Goal: Information Seeking & Learning: Learn about a topic

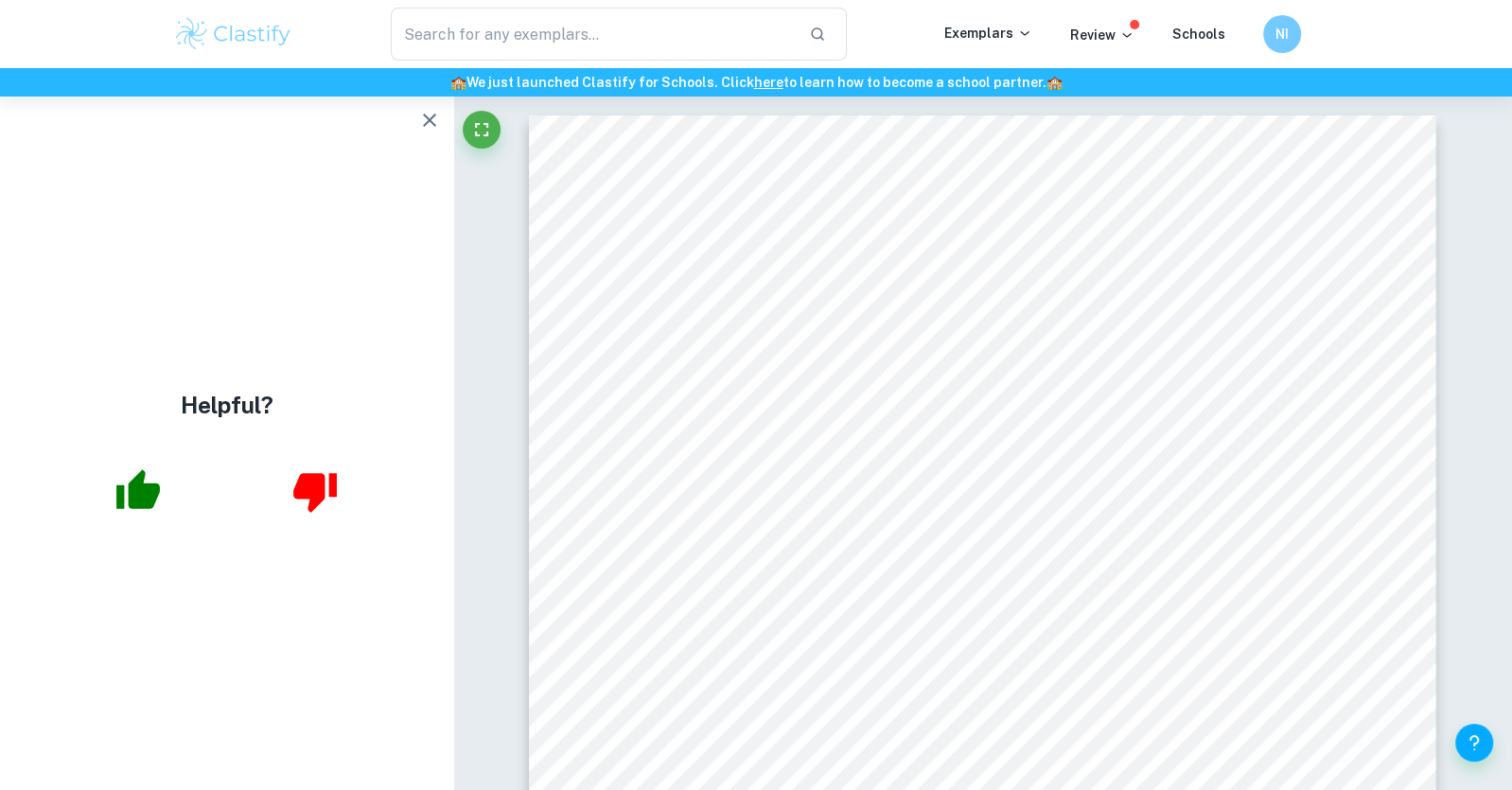
click at [640, 442] on div "Higher Level Mathematics AA Internal Assessment The Nerf Knockout gun’s bullet …" at bounding box center [982, 757] width 908 height 1284
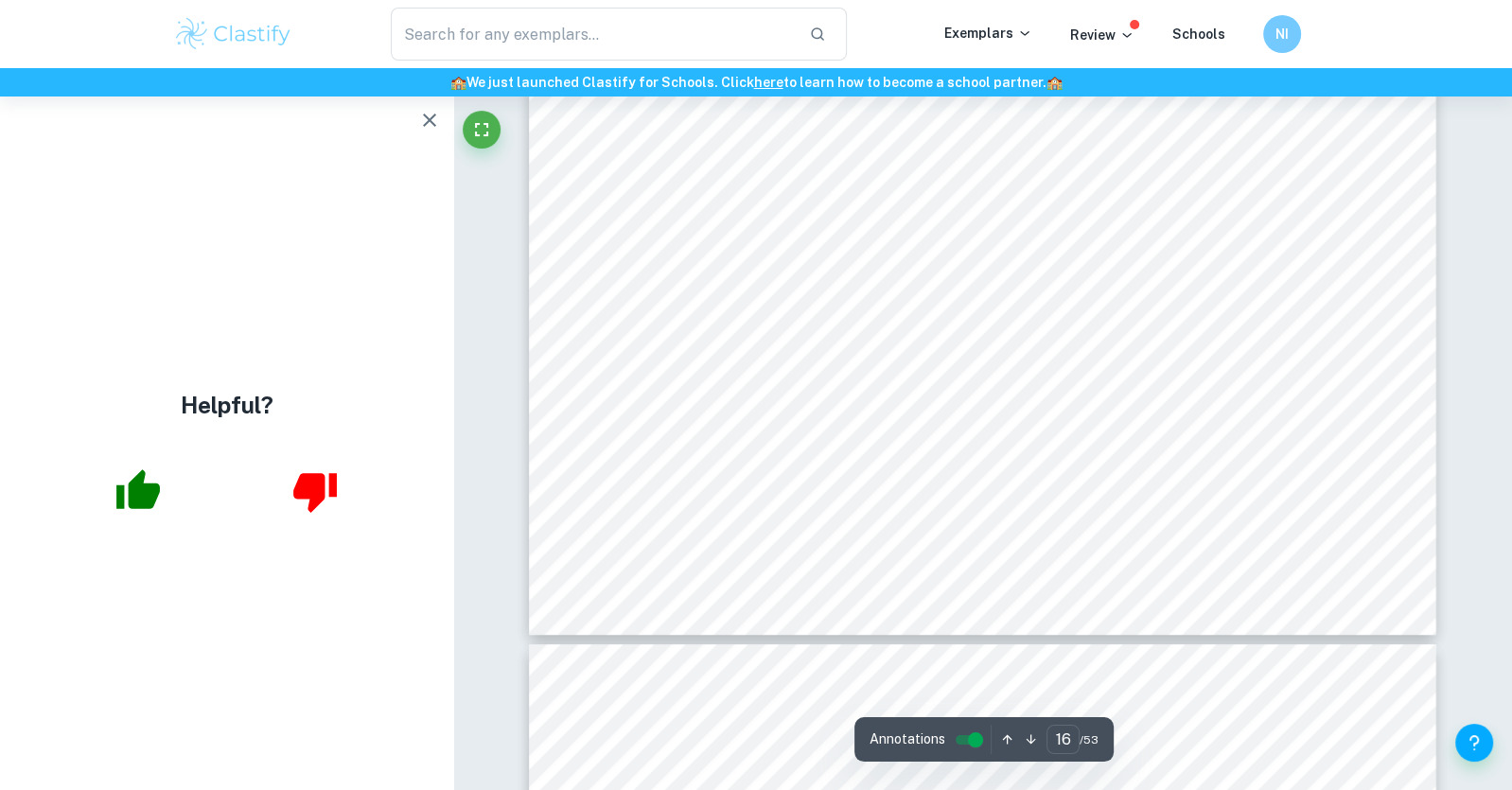
scroll to position [20313, 0]
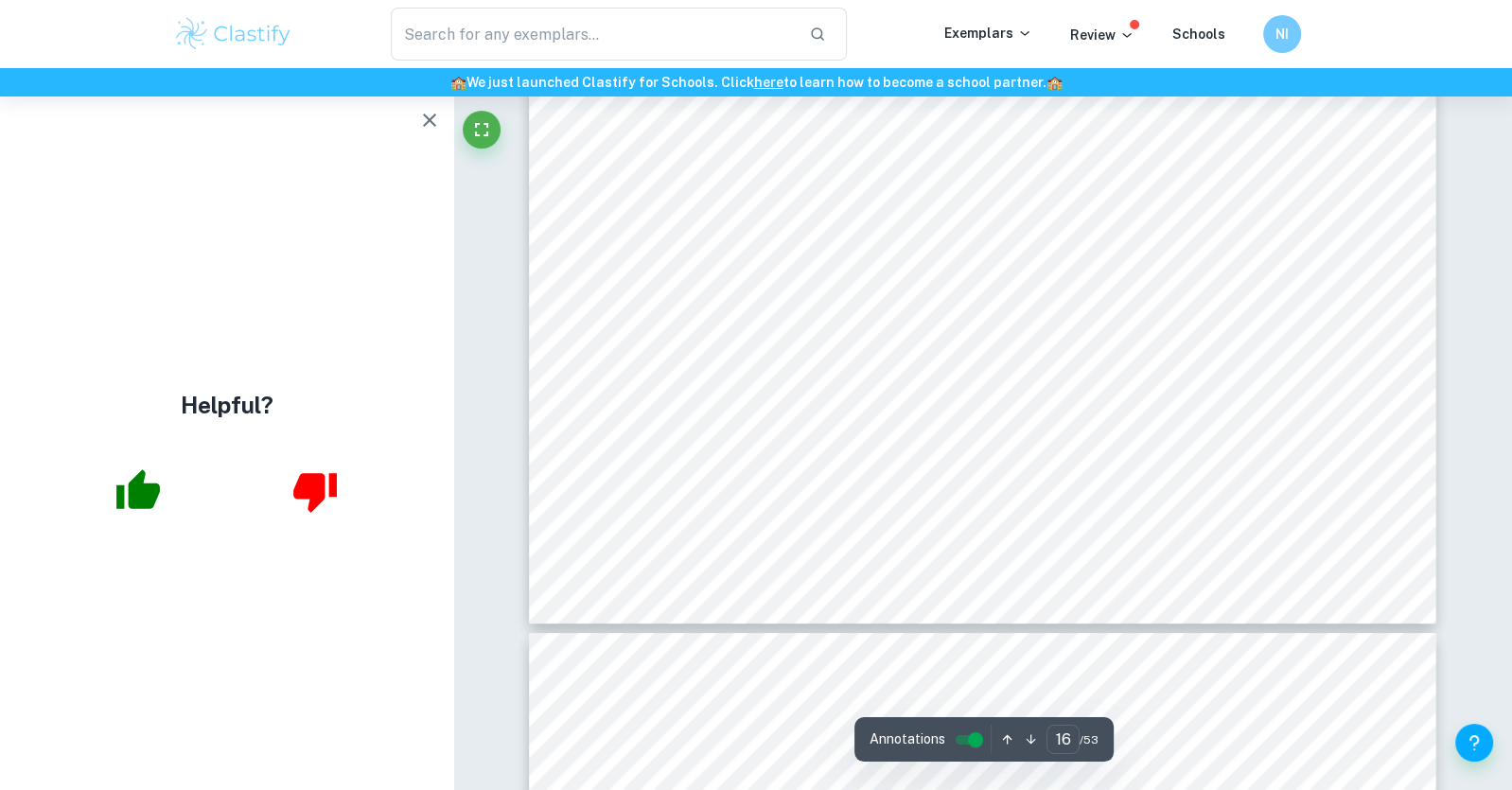
click at [824, 146] on span "These non-negligible errors in numerical methods would fatally incapacitate thi…" at bounding box center [1010, 147] width 634 height 17
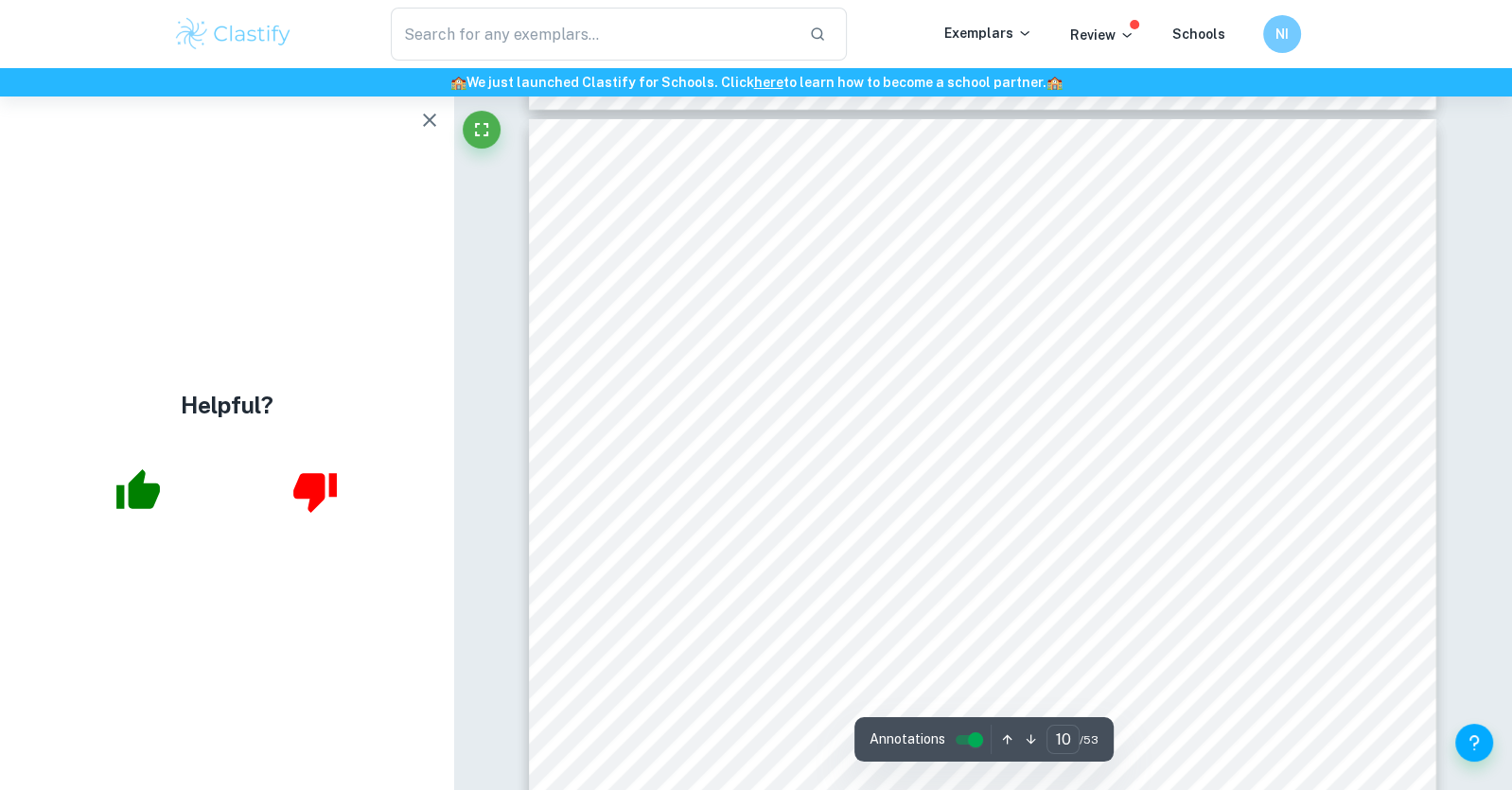
scroll to position [12455, 0]
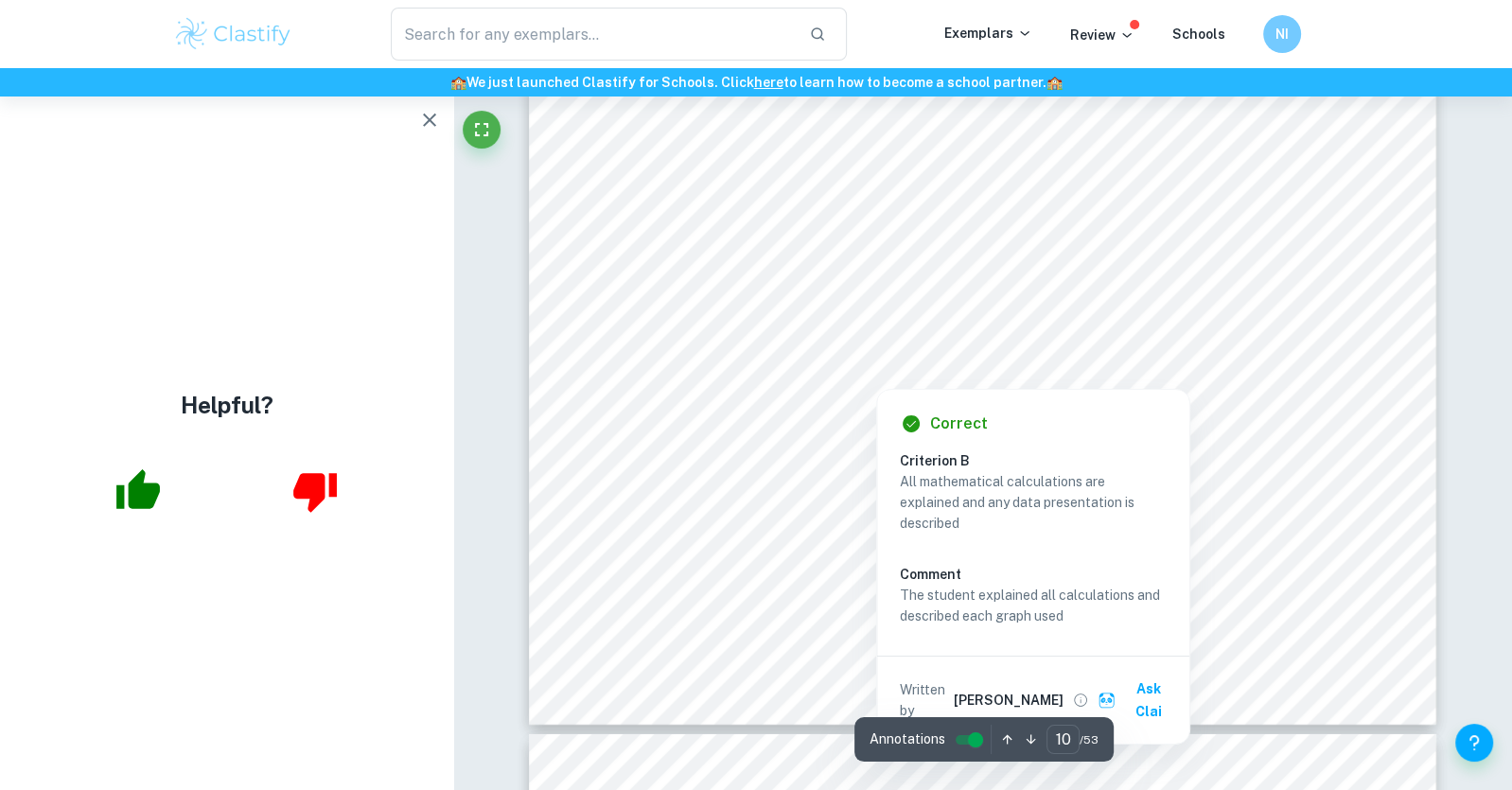
click at [964, 168] on span ". Substituting" at bounding box center [952, 177] width 90 height 17
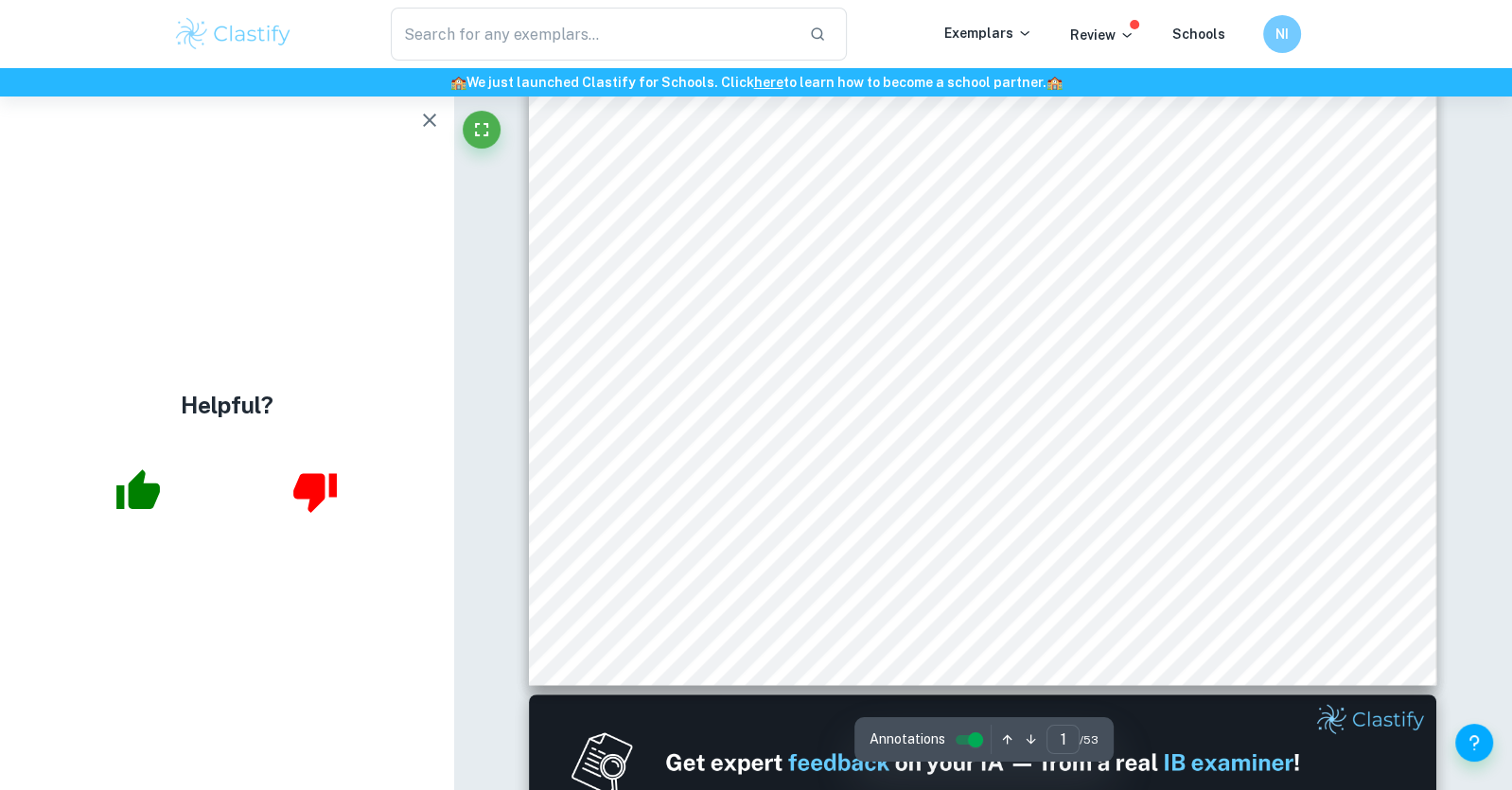
scroll to position [767, 0]
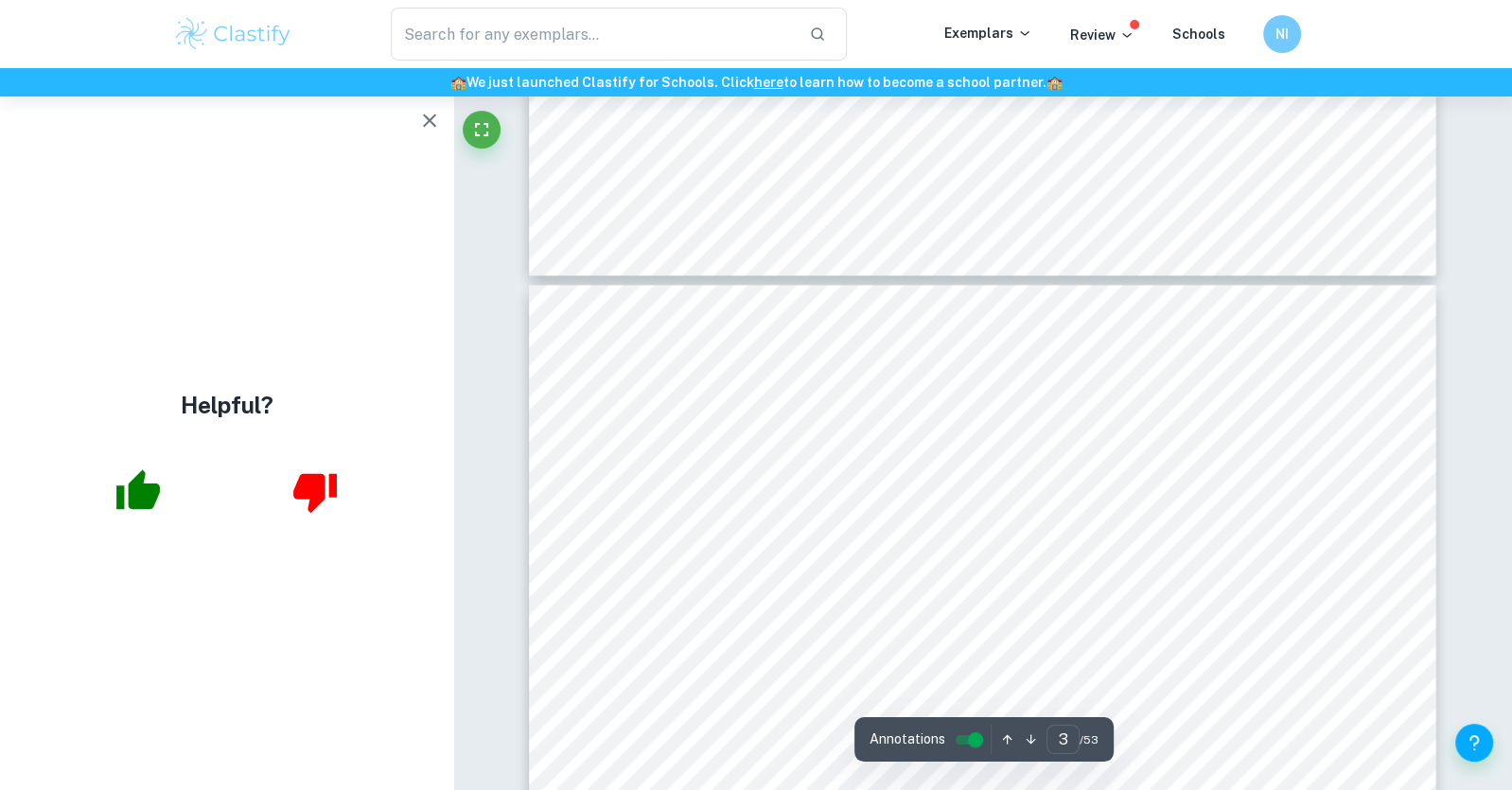
type input "2"
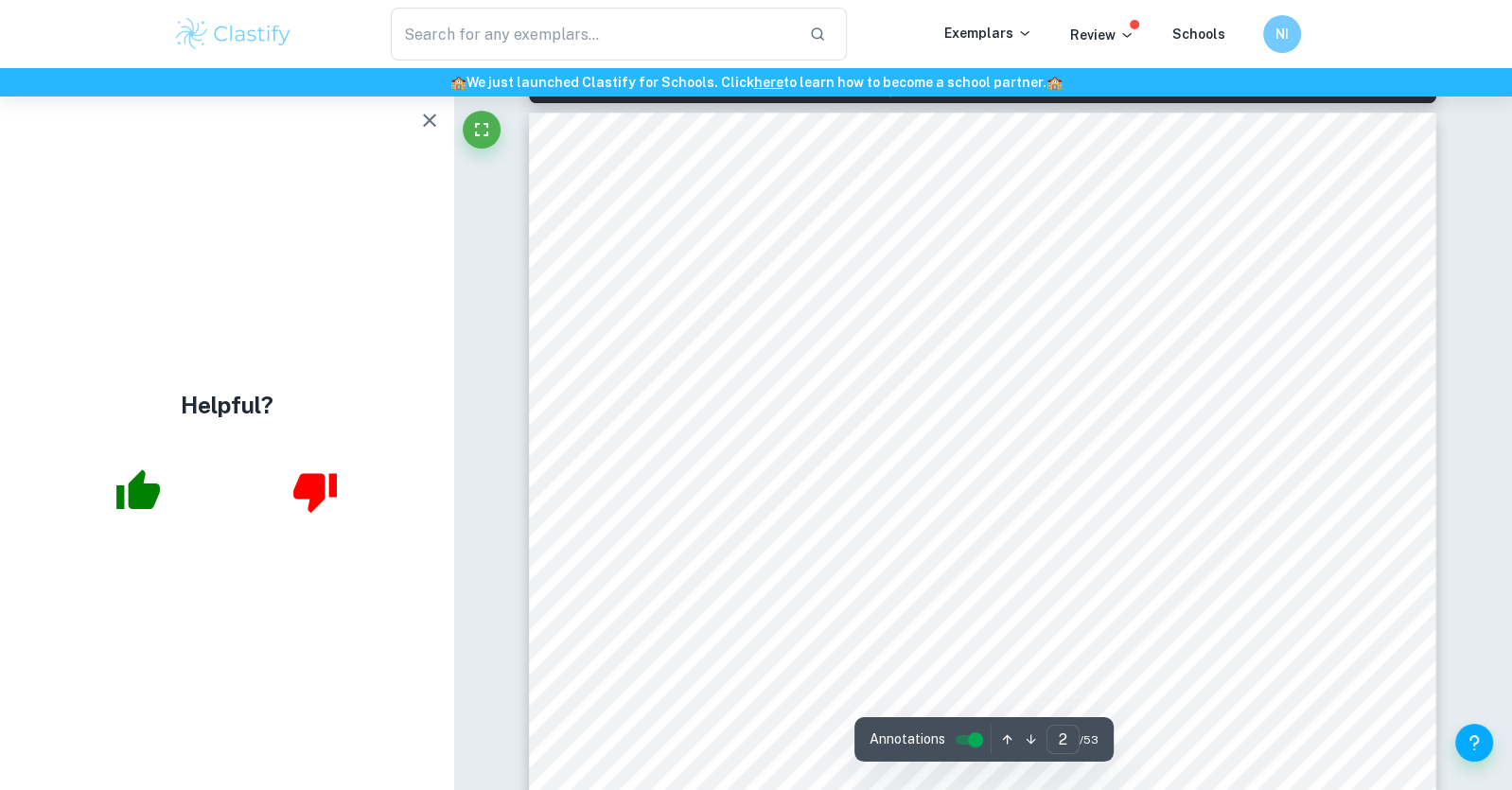
scroll to position [1460, 0]
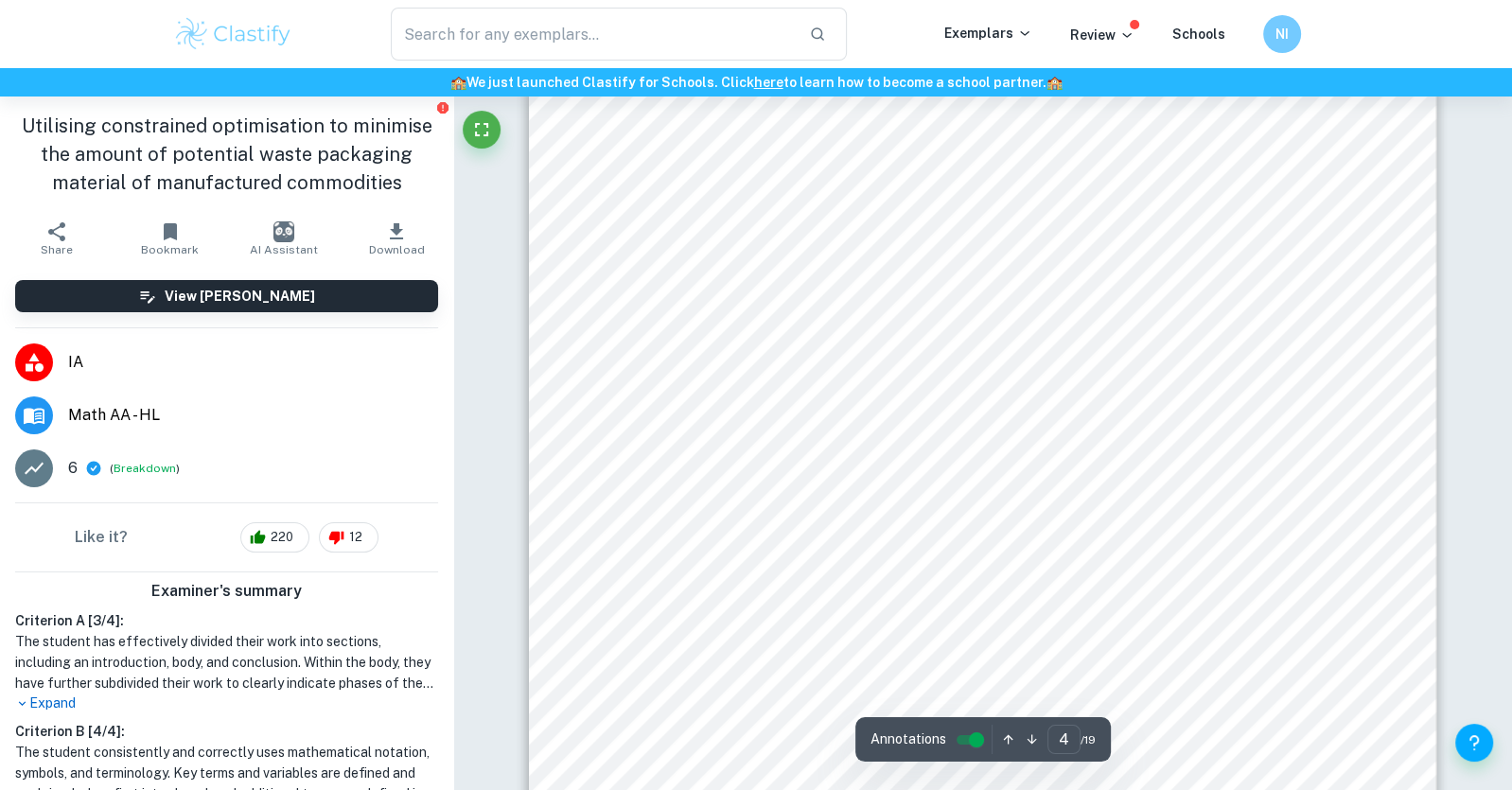
scroll to position [6777, 0]
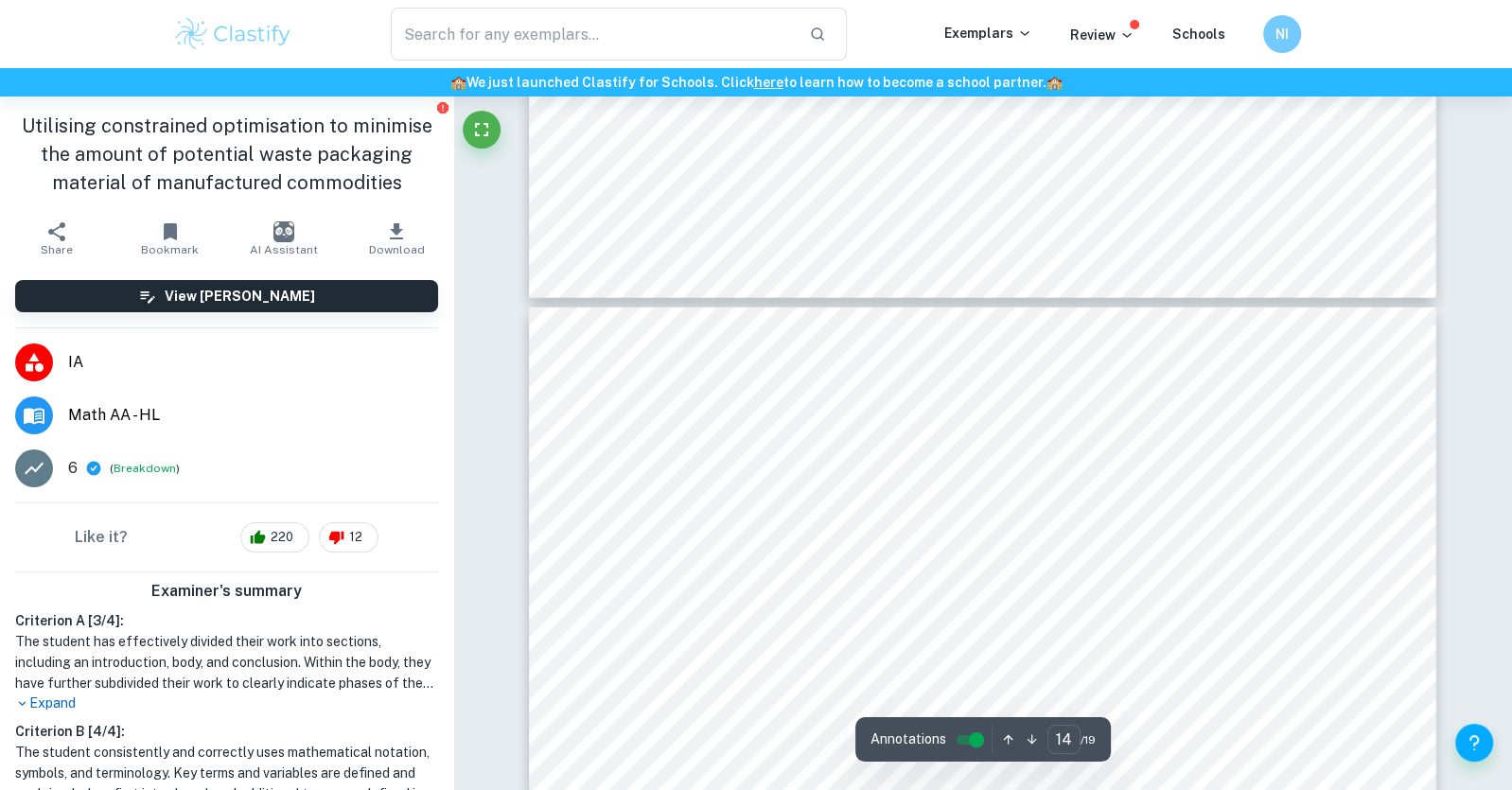
type input "15"
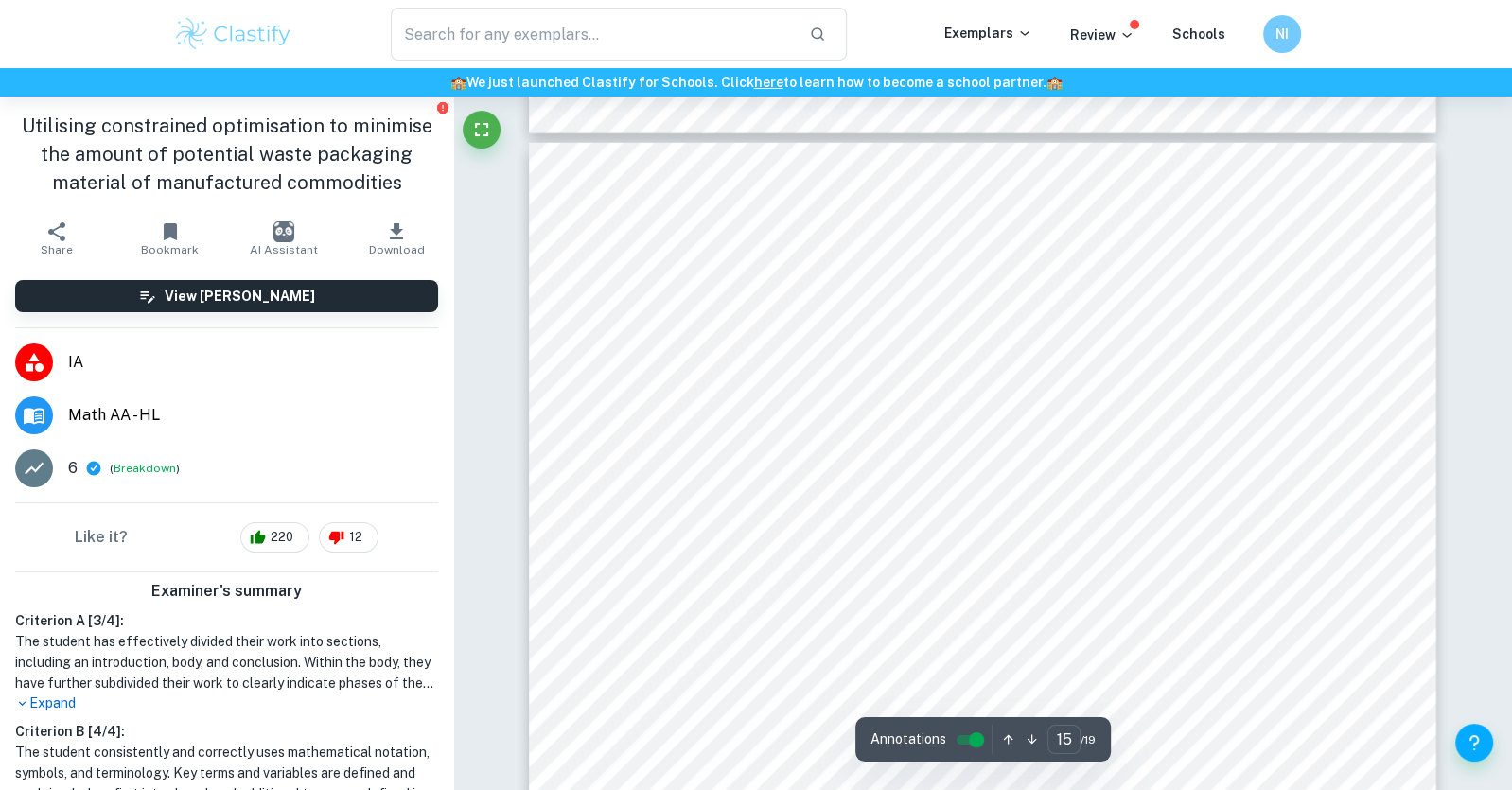
scroll to position [18251, 0]
